Goal: Find specific page/section: Find specific page/section

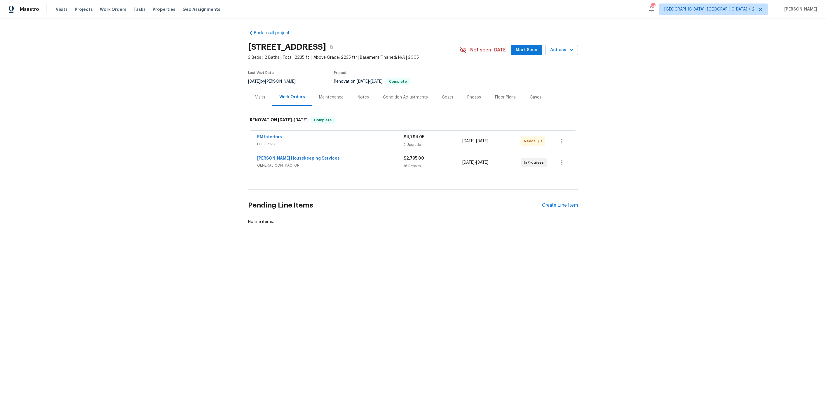
click at [467, 96] on div "Photos" at bounding box center [474, 97] width 14 height 6
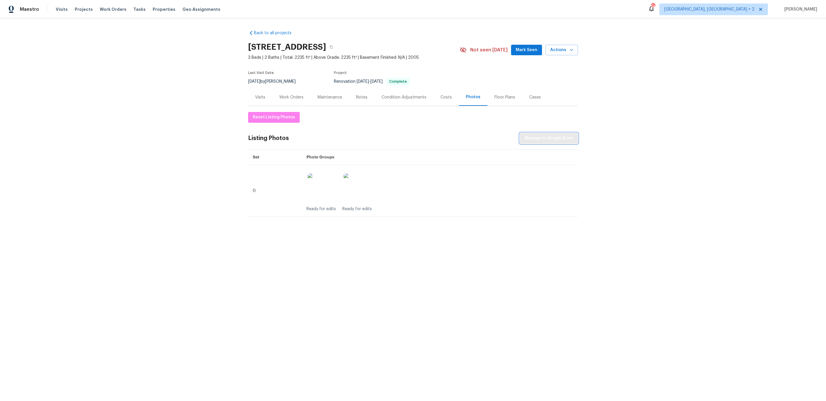
click at [574, 134] on button "Manage in Google Drive" at bounding box center [549, 138] width 58 height 11
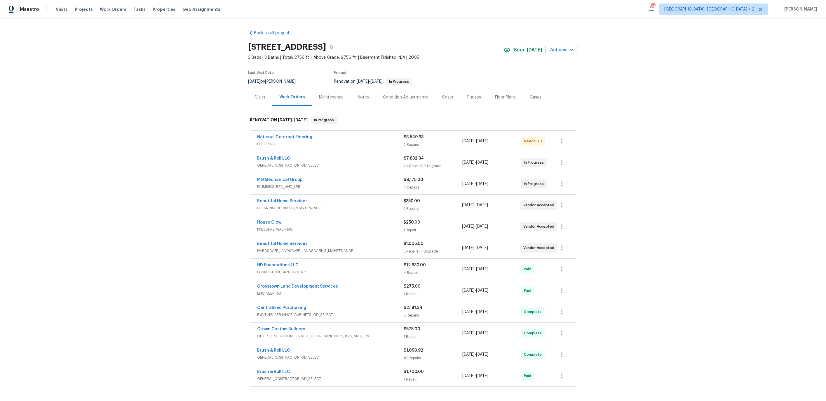
click at [471, 99] on div "Photos" at bounding box center [474, 97] width 14 height 6
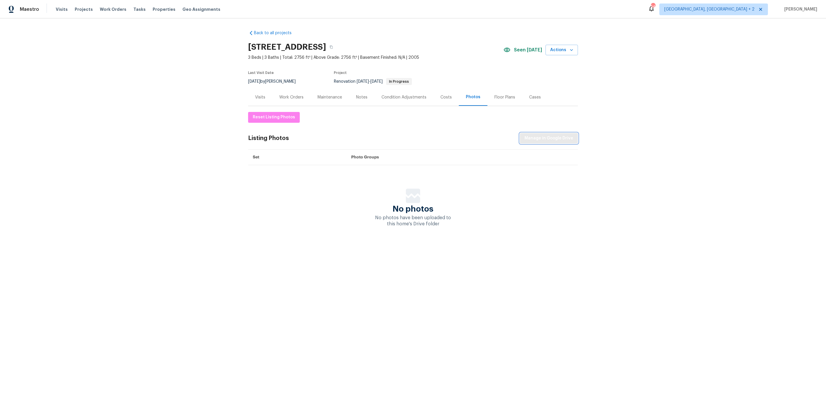
click at [556, 140] on span "Manage in Google Drive" at bounding box center [549, 138] width 49 height 7
